Goal: Navigation & Orientation: Find specific page/section

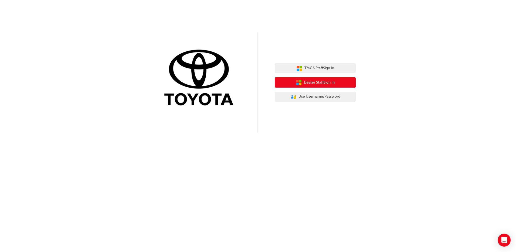
click at [318, 82] on span "Dealer Staff Sign In" at bounding box center [319, 82] width 31 height 6
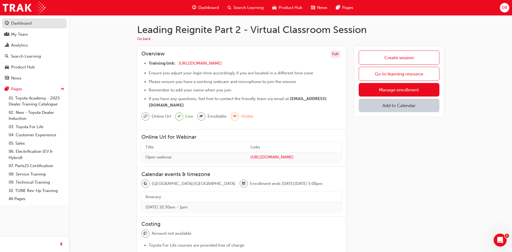
click at [22, 24] on div "Dashboard" at bounding box center [21, 23] width 21 height 6
